Goal: Task Accomplishment & Management: Manage account settings

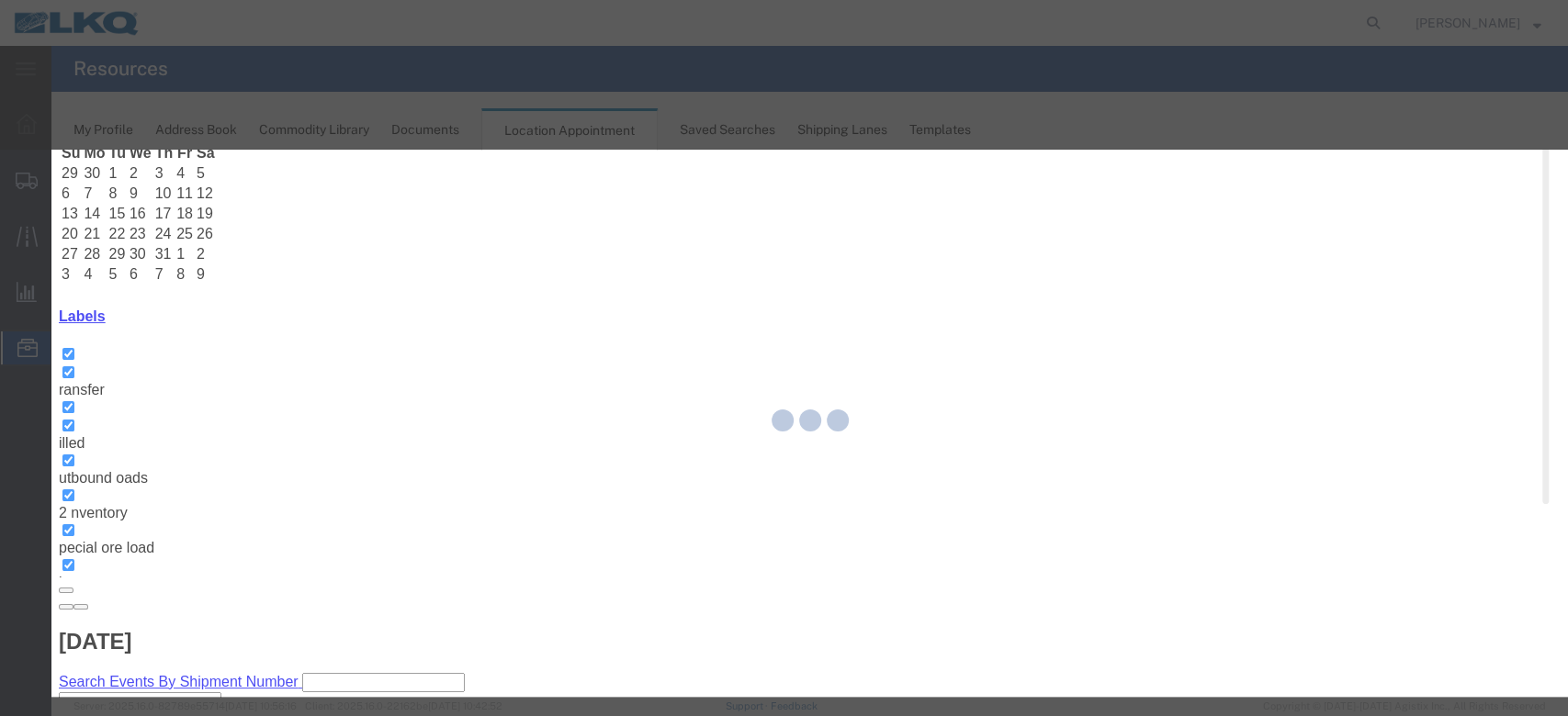
select select
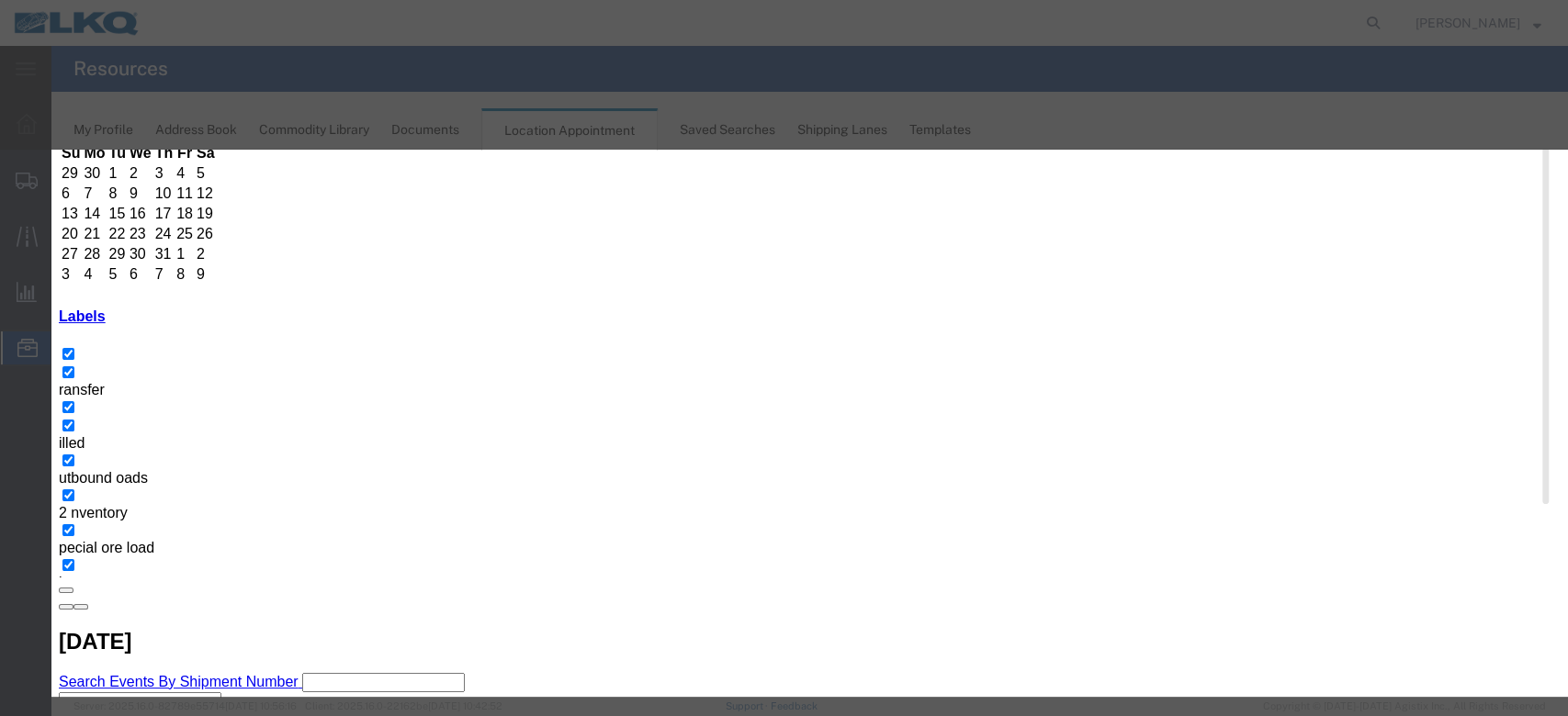
scroll to position [184, 0]
type input "la"
select select "160"
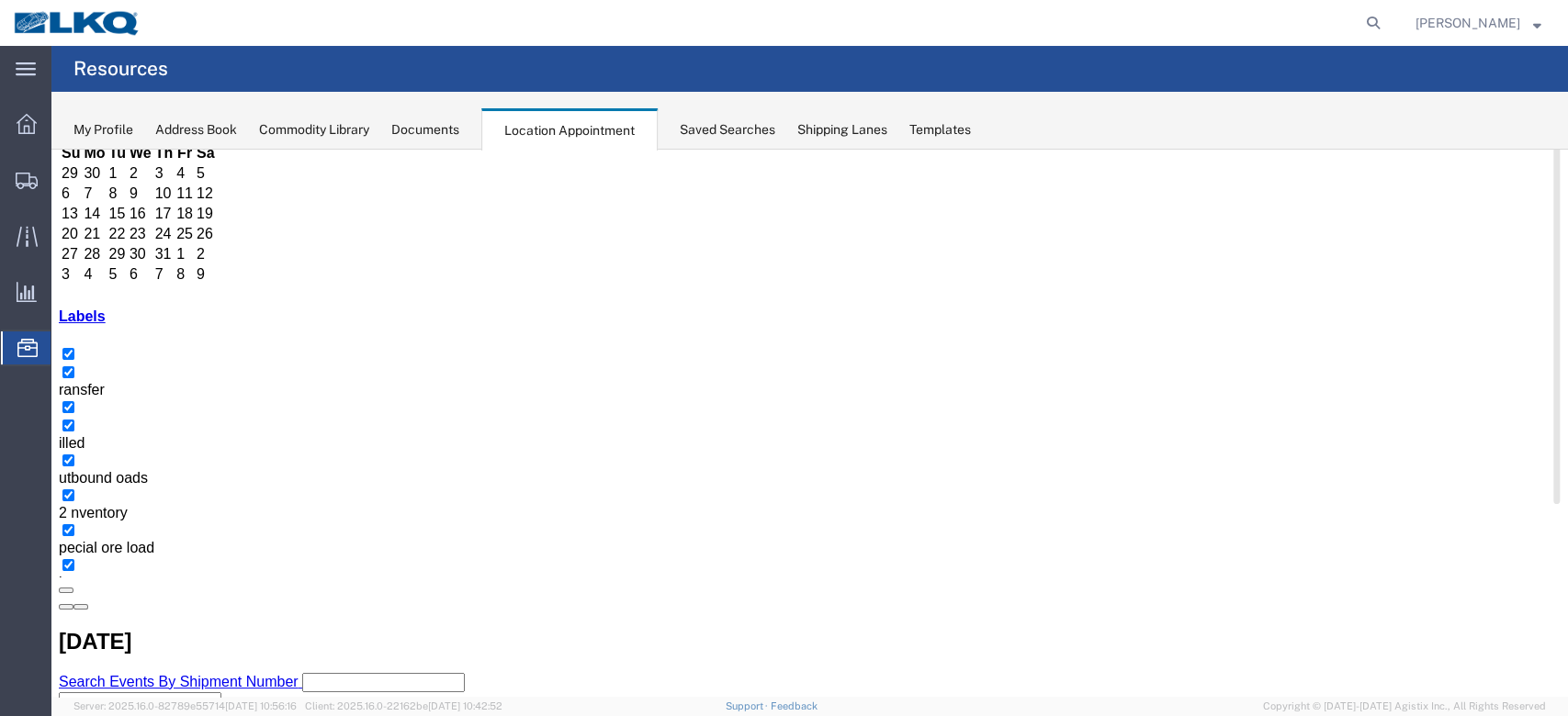
scroll to position [0, 0]
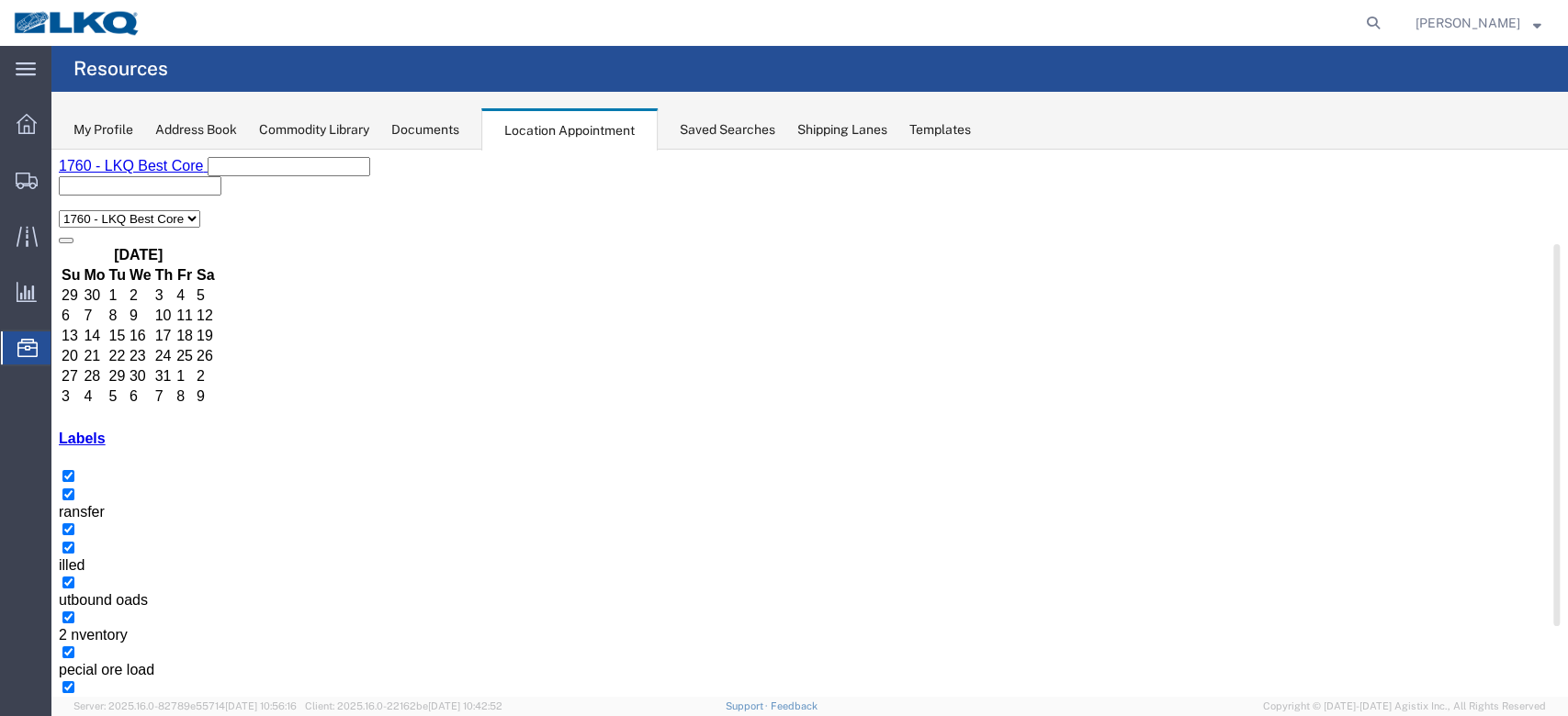
select select "100"
select select "1"
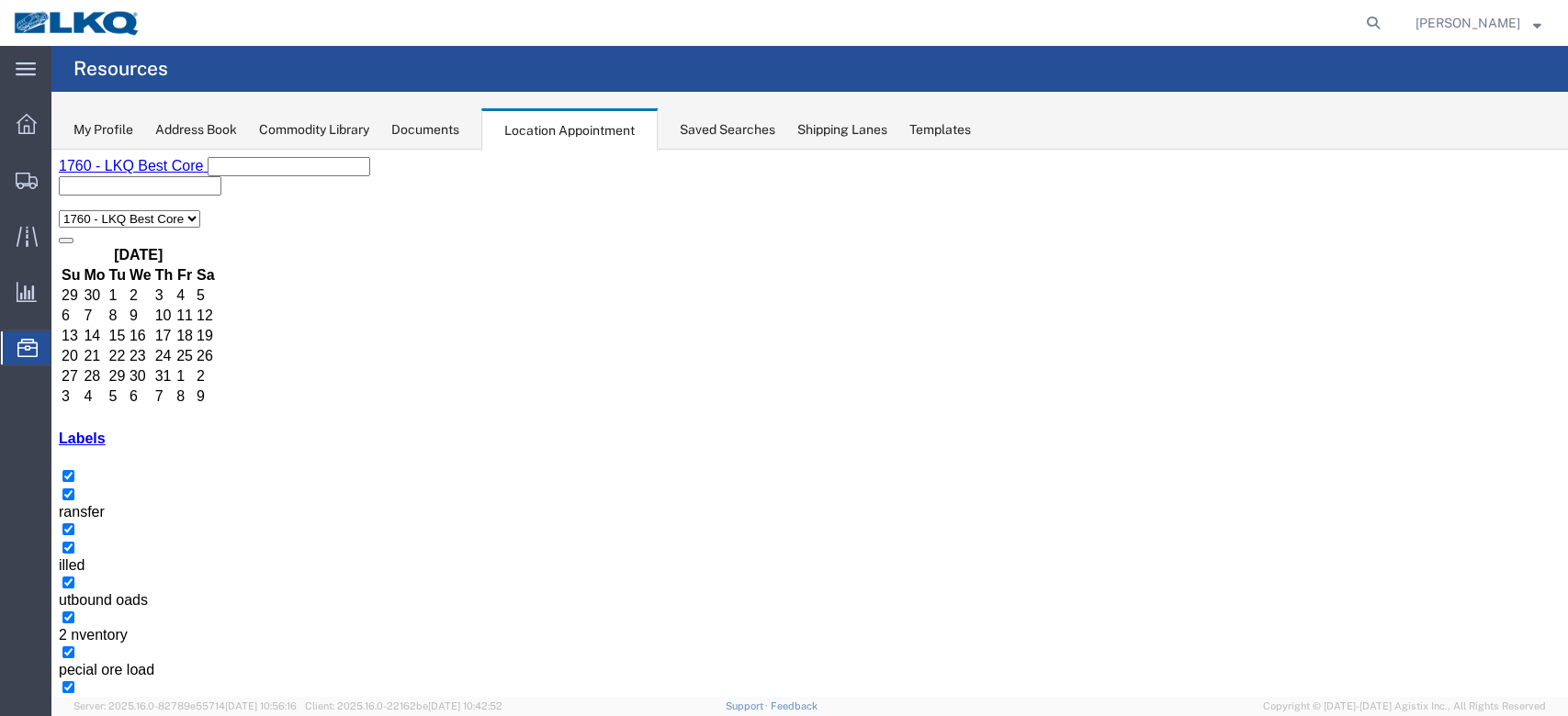
select select
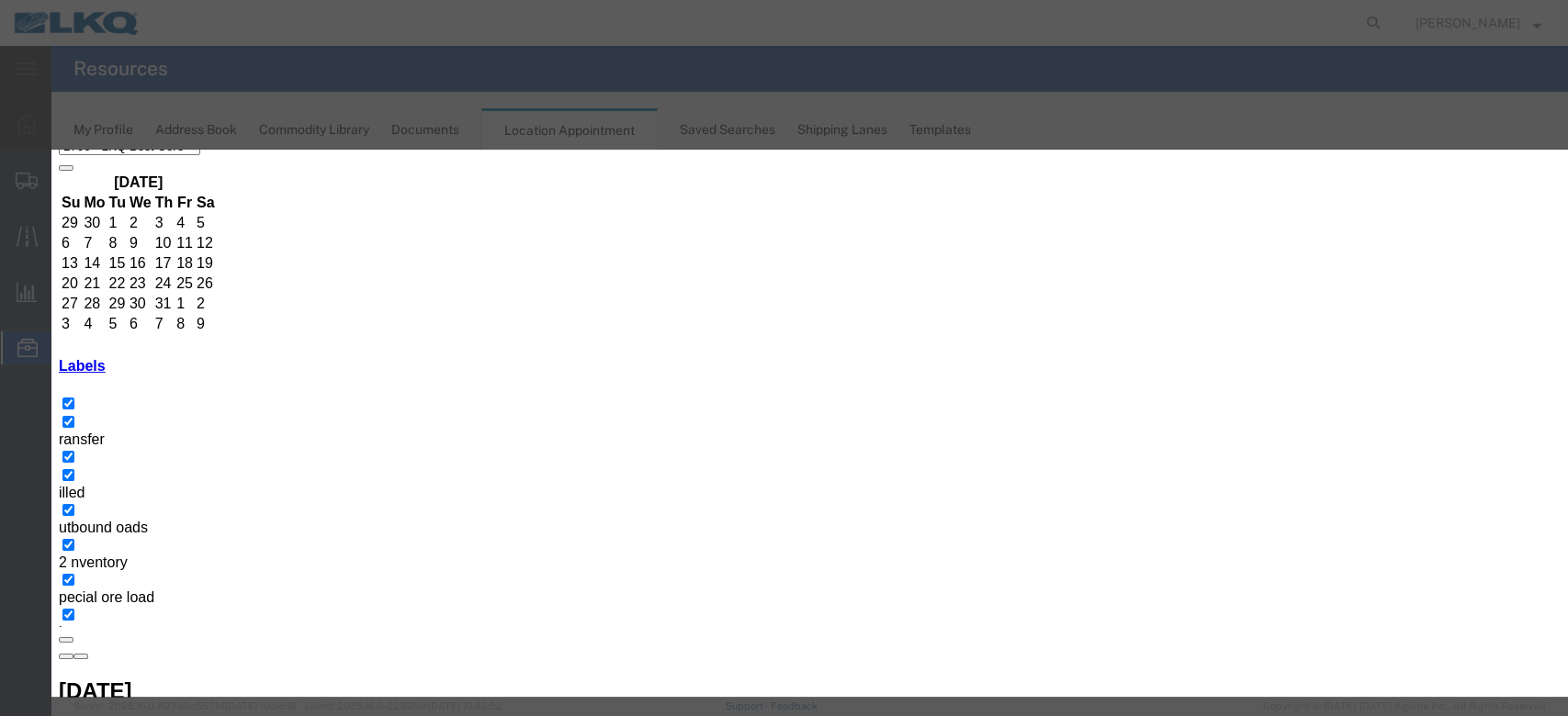
scroll to position [122, 0]
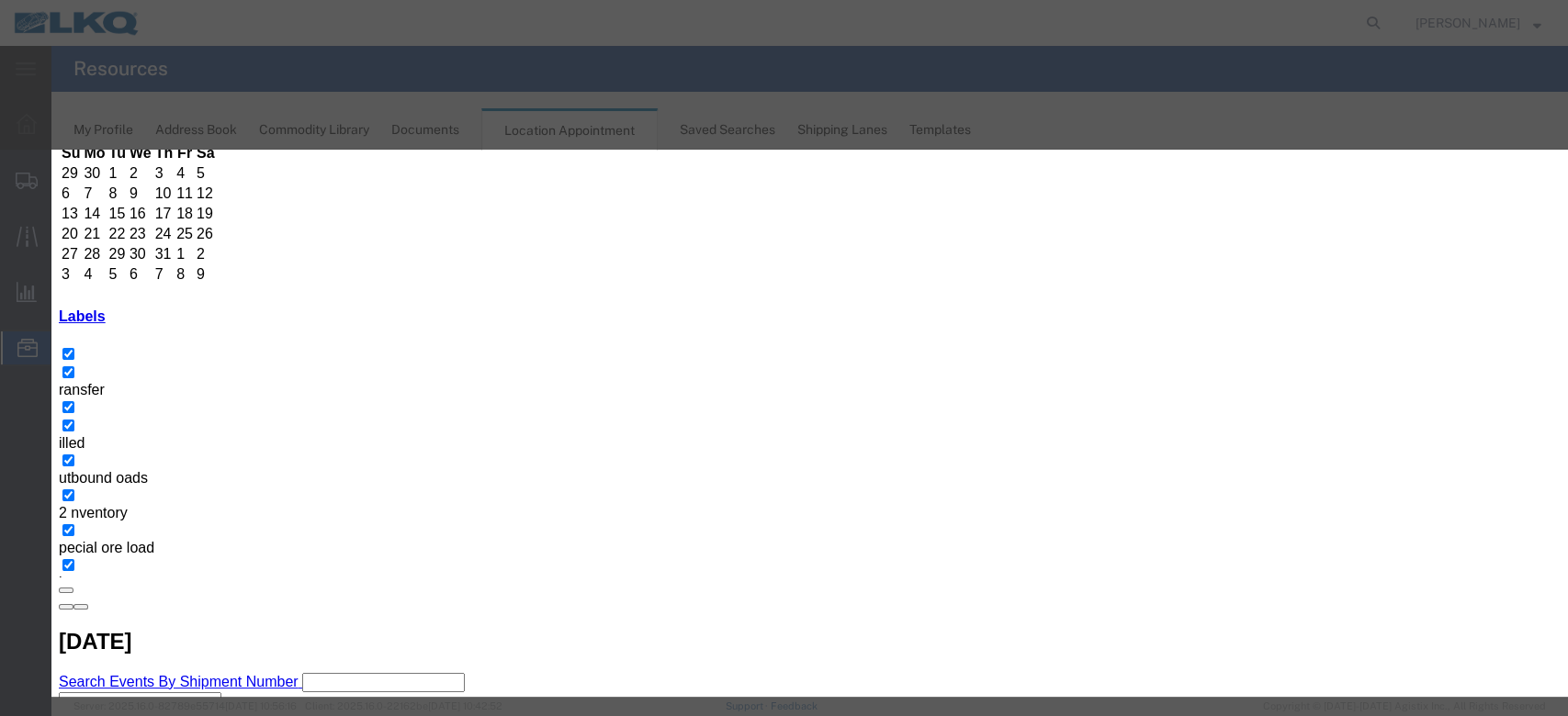
type input "la"
select select "160"
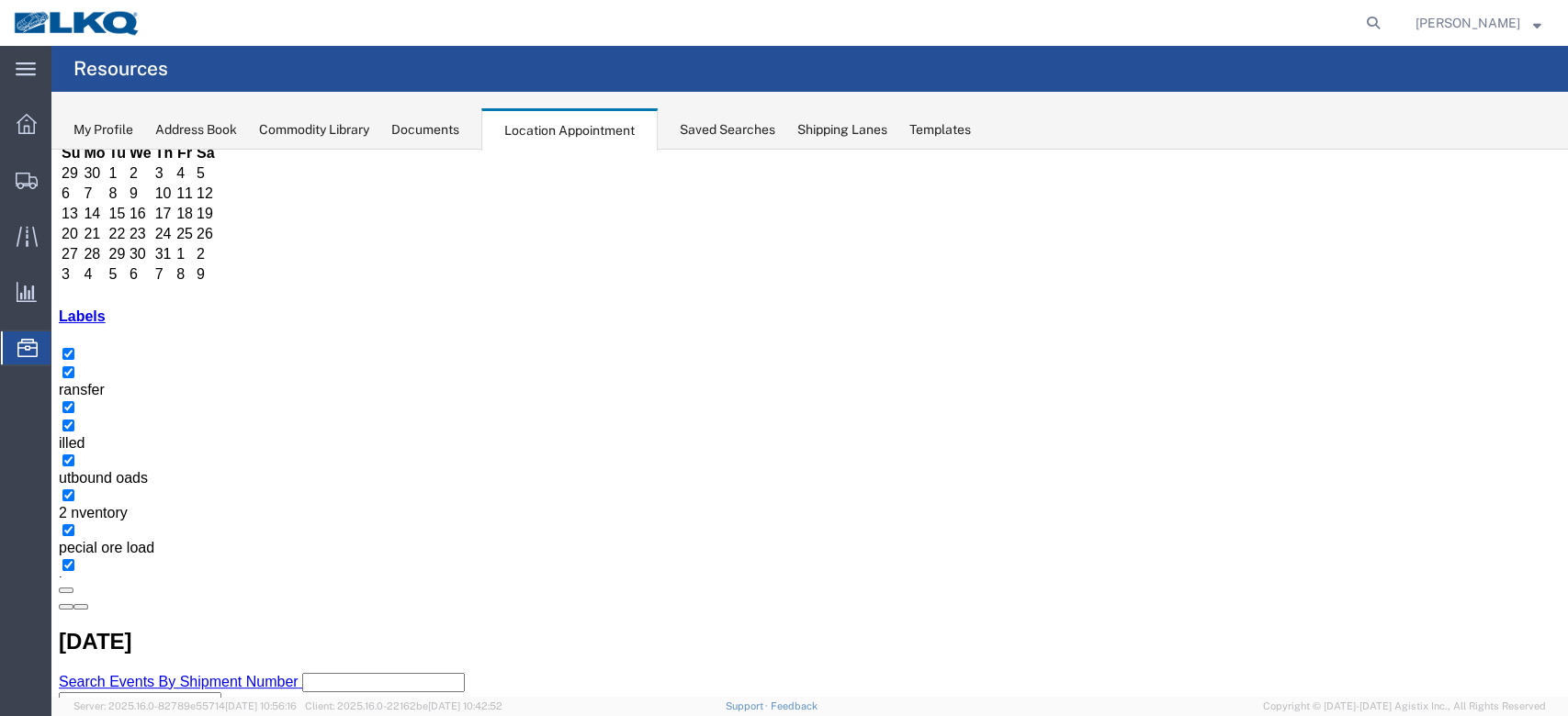
scroll to position [0, 0]
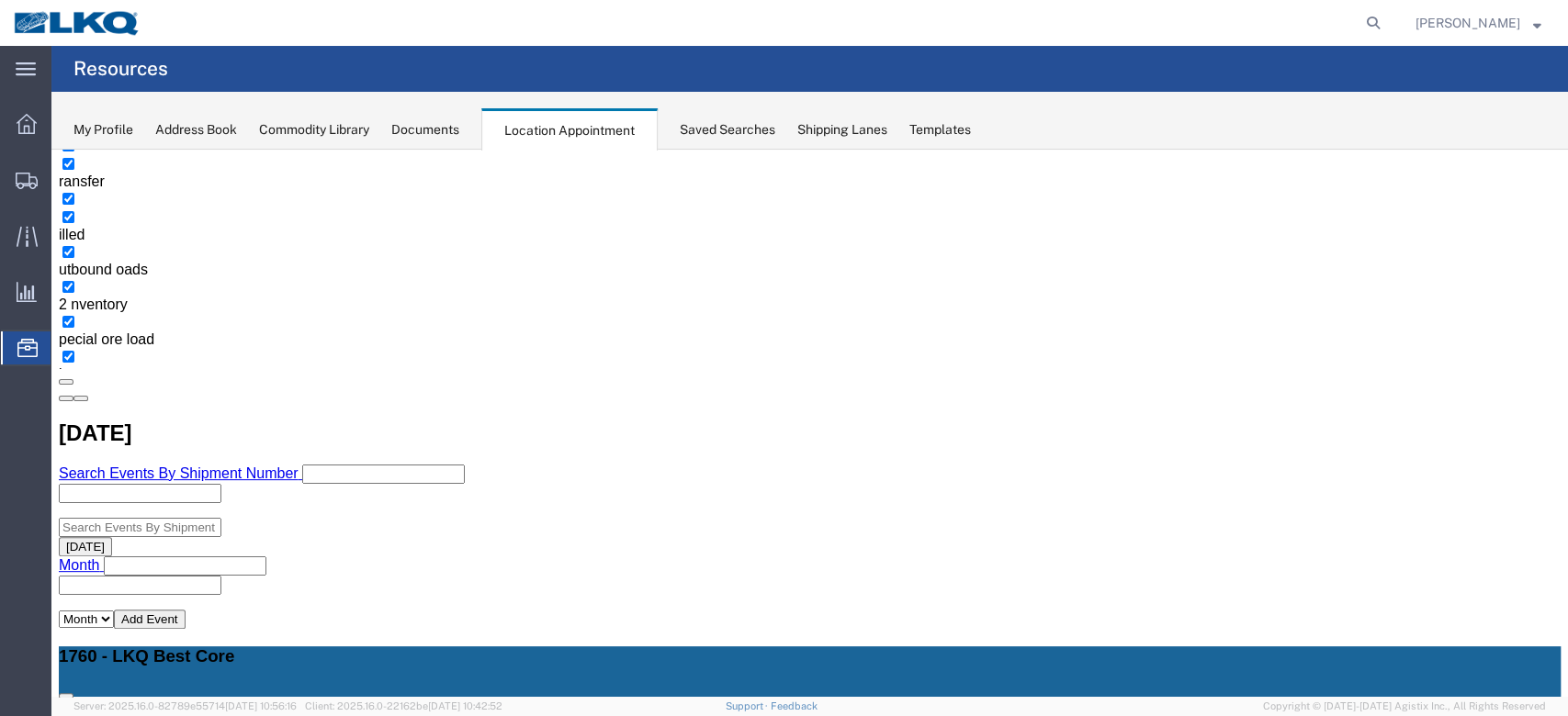
scroll to position [367, 0]
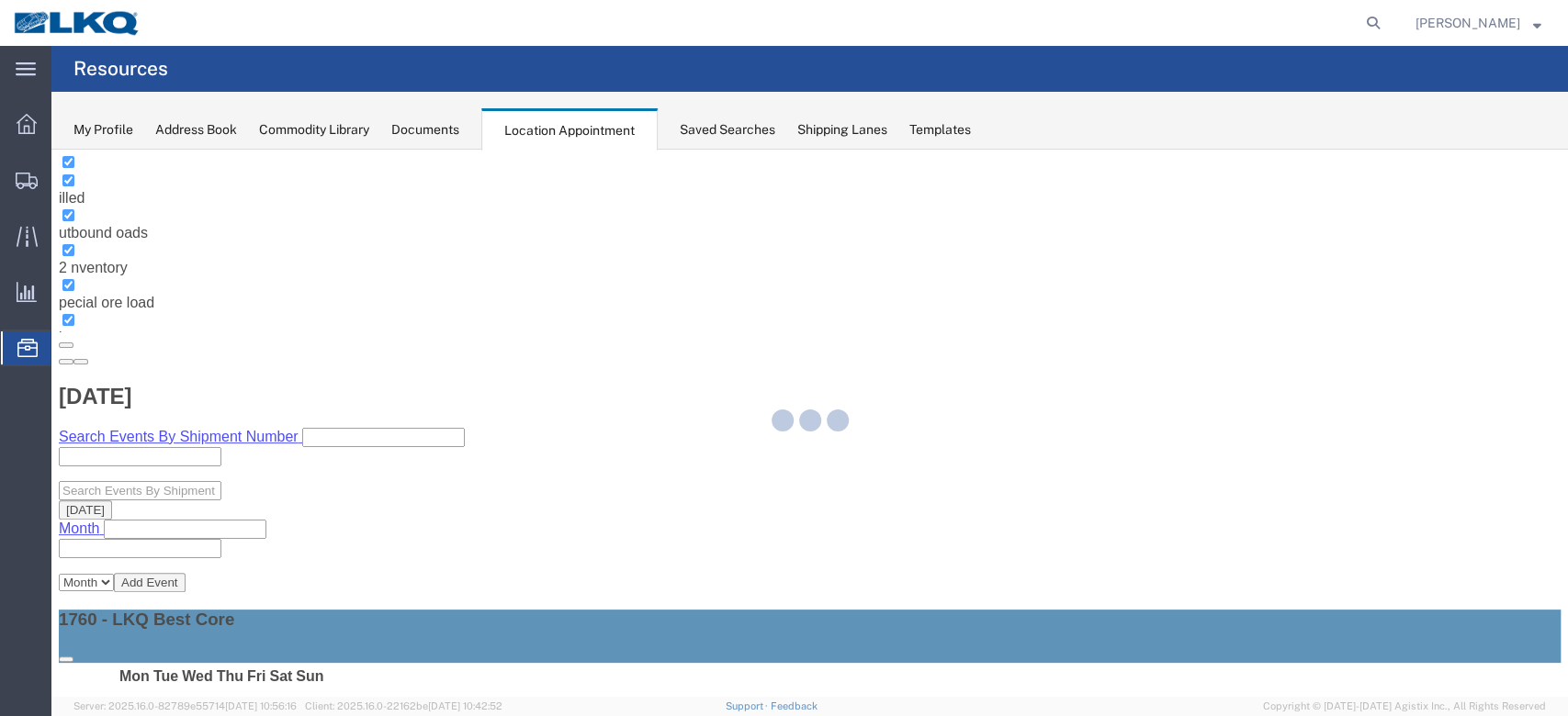
select select "100"
select select "1"
select select
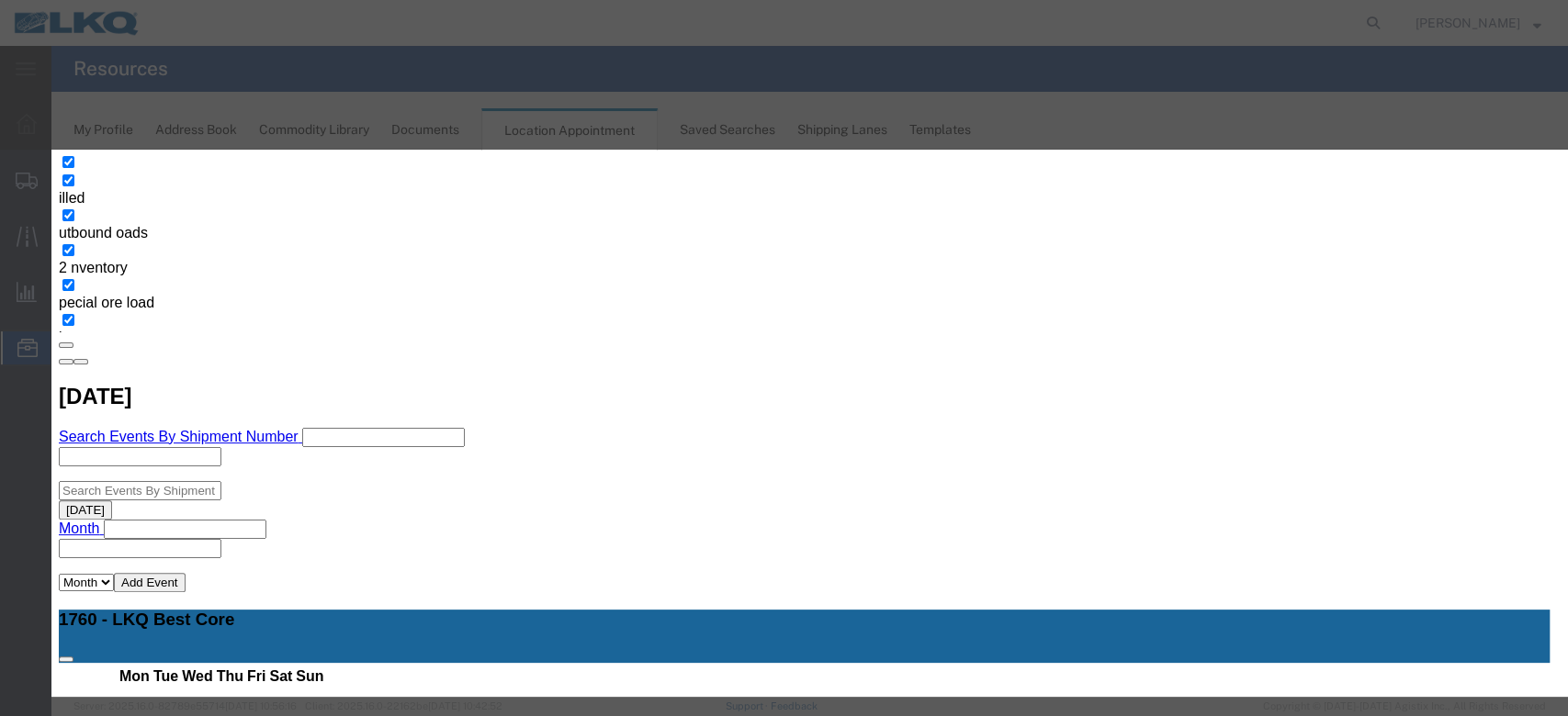
scroll to position [184, 0]
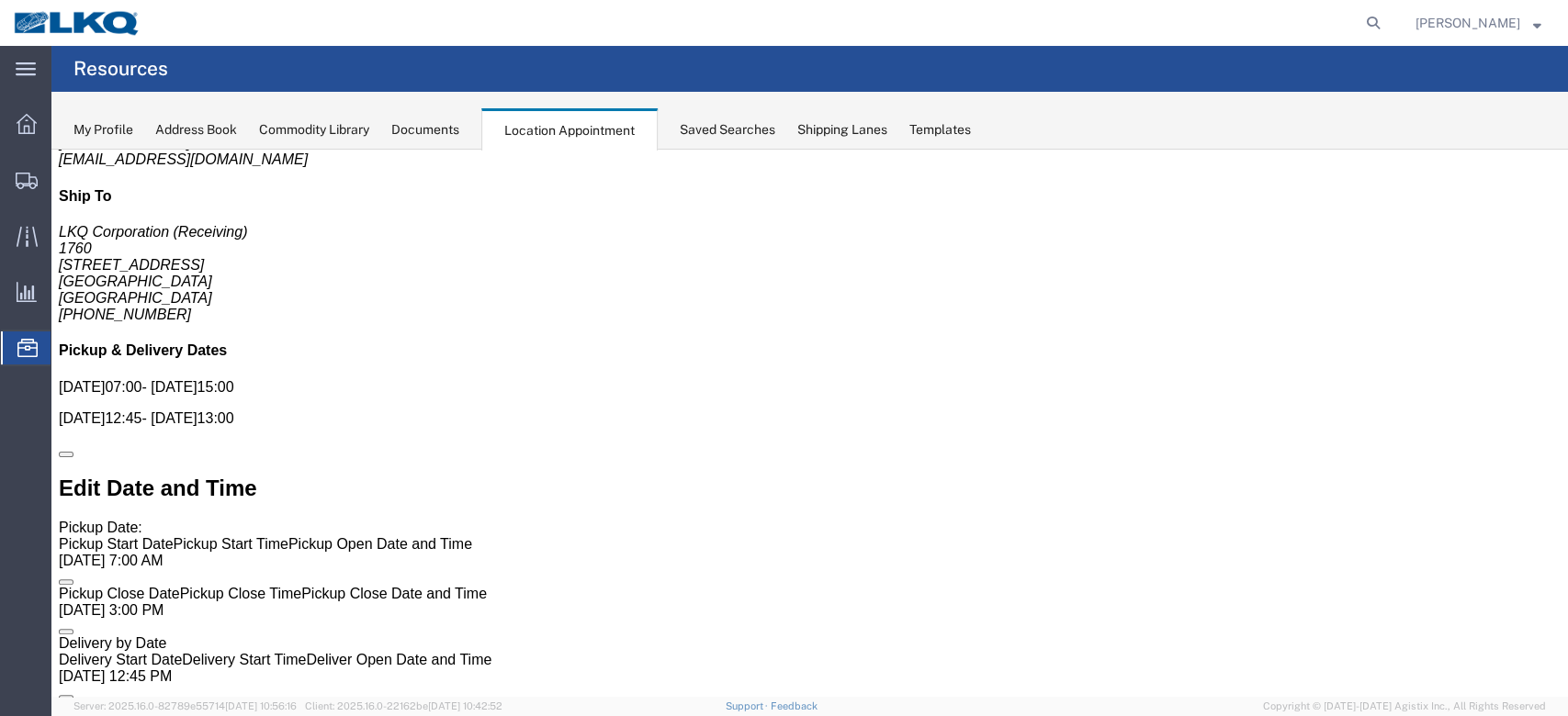
scroll to position [0, 0]
